Goal: Task Accomplishment & Management: Complete application form

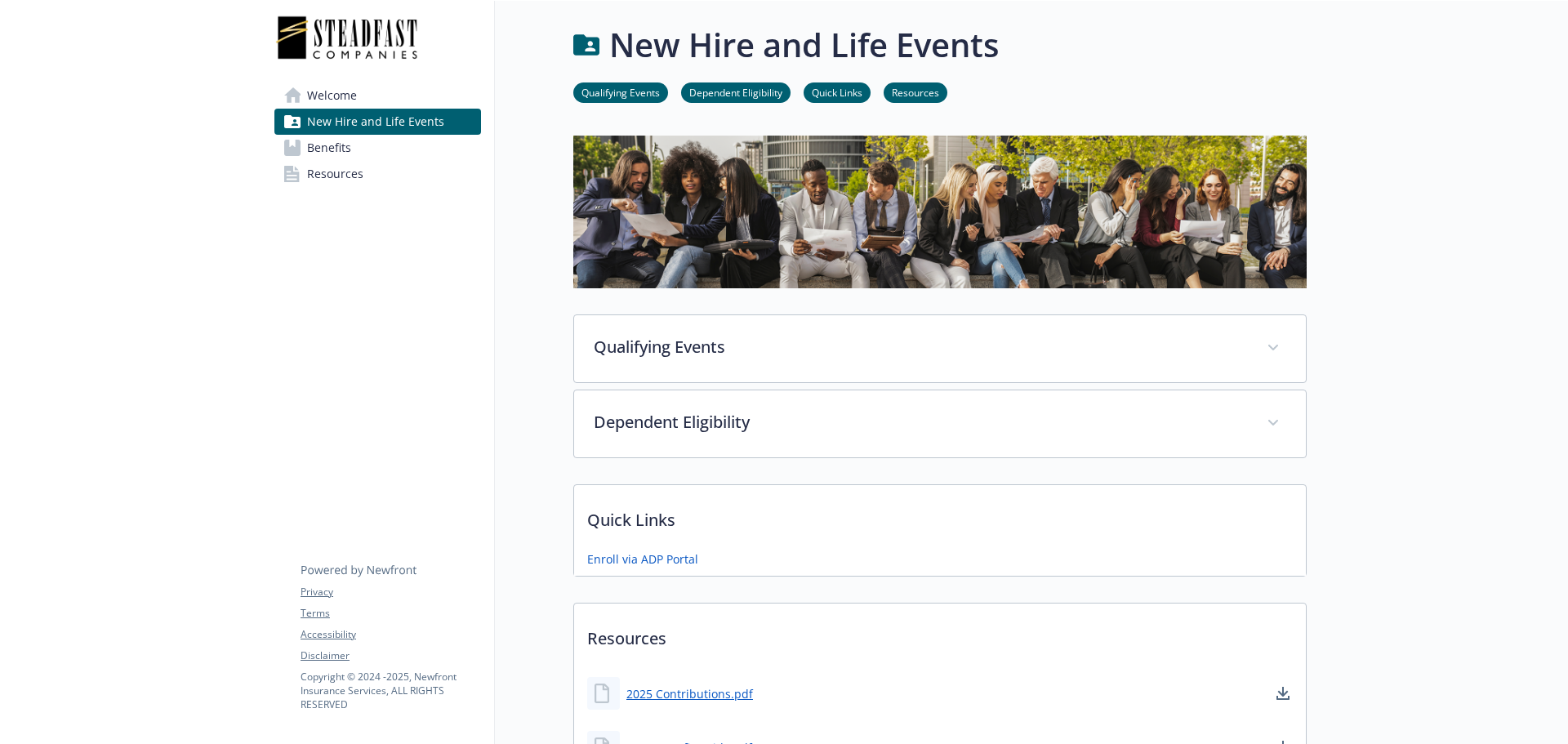
scroll to position [159, 0]
